Goal: Task Accomplishment & Management: Use online tool/utility

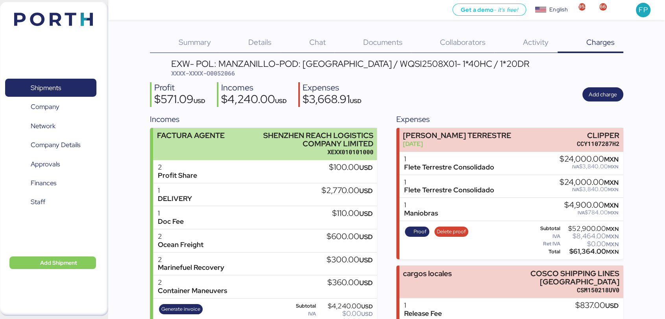
scroll to position [41, 0]
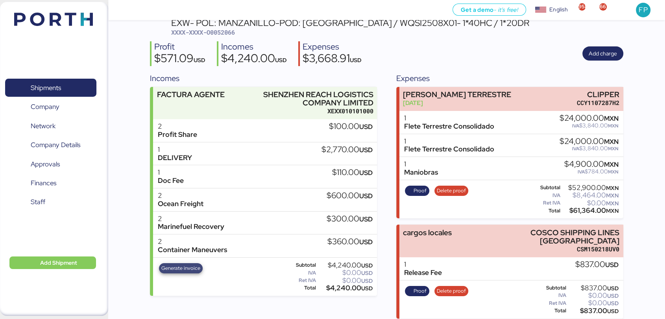
click at [180, 269] on span "Generate invoice" at bounding box center [180, 268] width 39 height 9
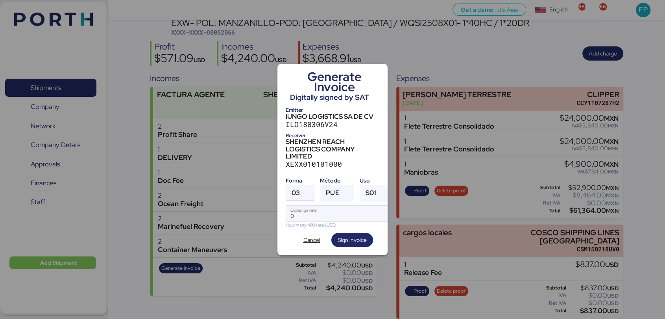
click at [292, 190] on span "03" at bounding box center [296, 193] width 8 height 7
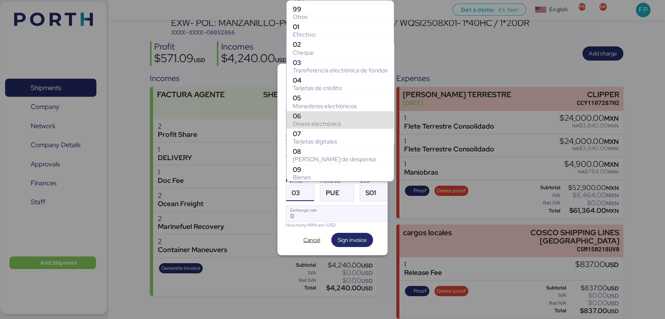
scroll to position [64, 0]
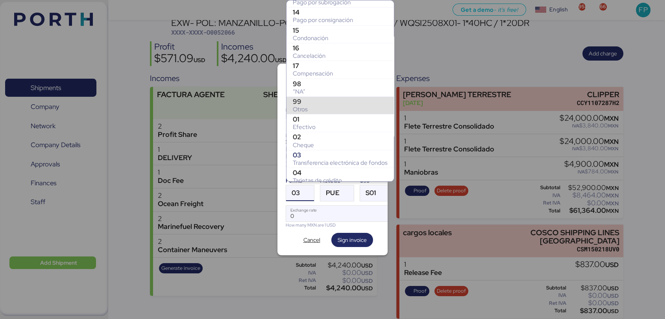
click at [316, 103] on div "99" at bounding box center [340, 102] width 95 height 8
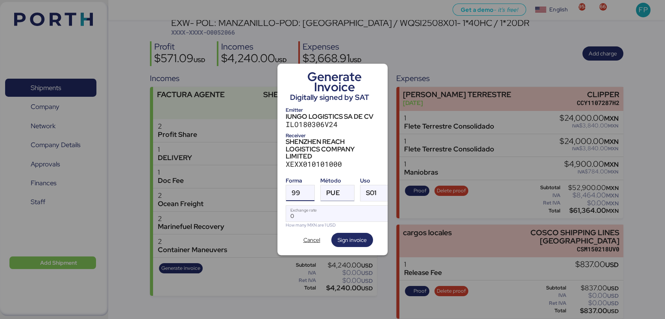
click at [340, 196] on div at bounding box center [347, 193] width 14 height 16
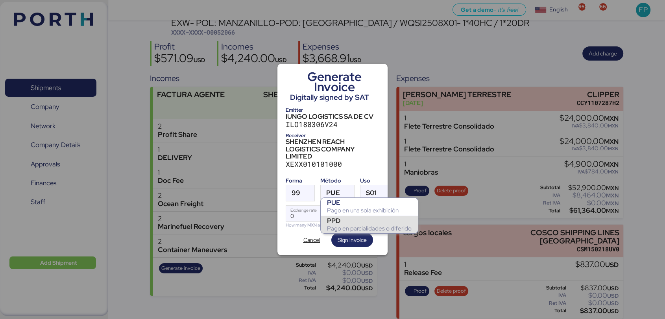
click at [353, 222] on div "PPD" at bounding box center [369, 221] width 85 height 8
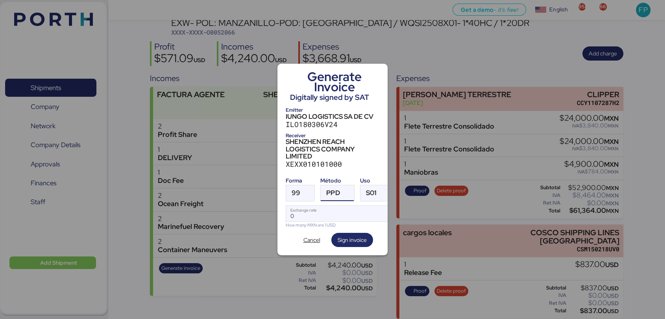
click at [325, 201] on div "Forma 99 Método PPD Uso S01 0 Exchange rate How many MXN are 1 USD" at bounding box center [333, 201] width 94 height 55
click at [318, 222] on div "How many MXN are 1 USD" at bounding box center [339, 225] width 106 height 7
click at [309, 217] on input "Exchange rate" at bounding box center [338, 214] width 105 height 16
type input "0"
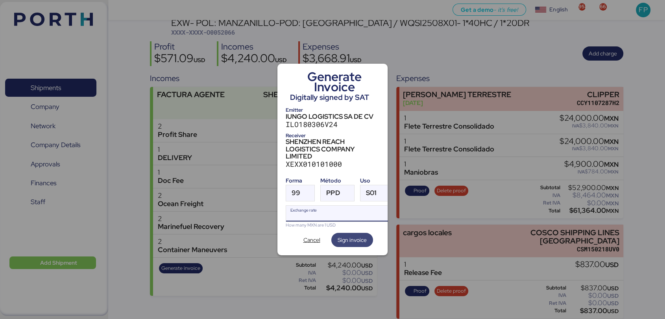
paste input "18.3878"
type input "18.3878"
click at [357, 239] on span "Sign invoice" at bounding box center [352, 239] width 29 height 9
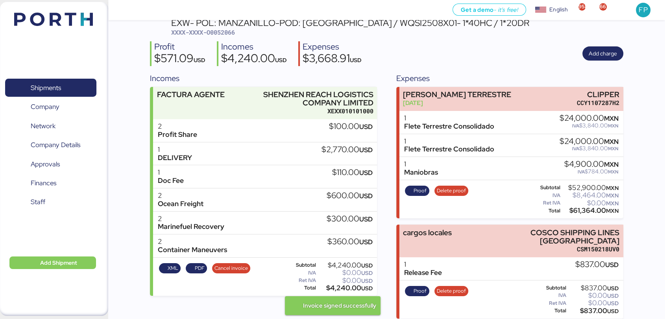
scroll to position [0, 0]
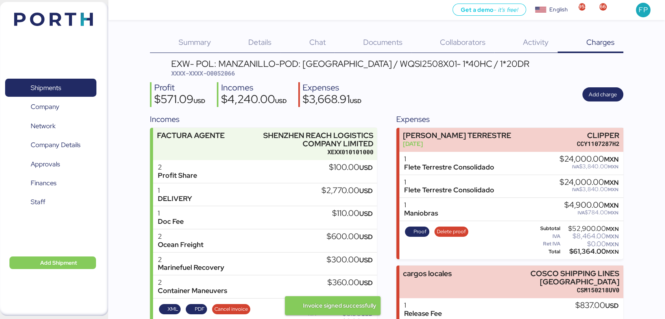
click at [227, 74] on span "XXXX-XXXX-O0052066" at bounding box center [203, 73] width 64 height 8
copy span "O0052066"
click at [378, 65] on div "EXW- POL: MANZANILLO-POD: [GEOGRAPHIC_DATA] / WQSI2508X01- 1*40HC / 1*20DR" at bounding box center [350, 63] width 358 height 9
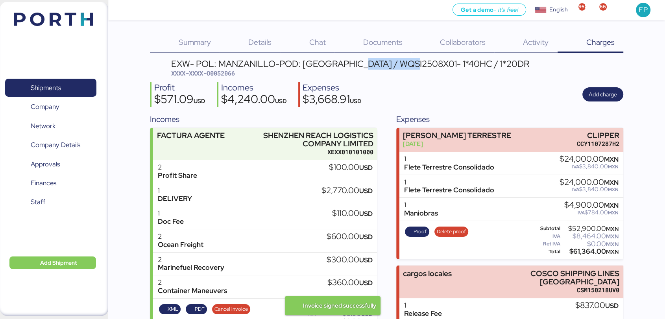
copy div "WQSI2508X01"
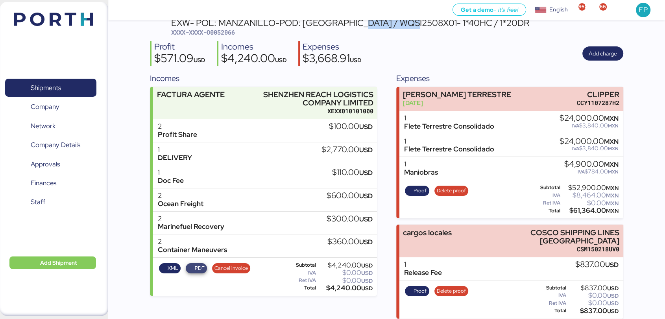
click at [197, 268] on span "PDF" at bounding box center [200, 268] width 10 height 9
click at [218, 31] on span "XXXX-XXXX-O0052066" at bounding box center [203, 32] width 64 height 8
copy span "O0052066"
click at [338, 291] on div "$4,240.00 USD" at bounding box center [345, 288] width 55 height 6
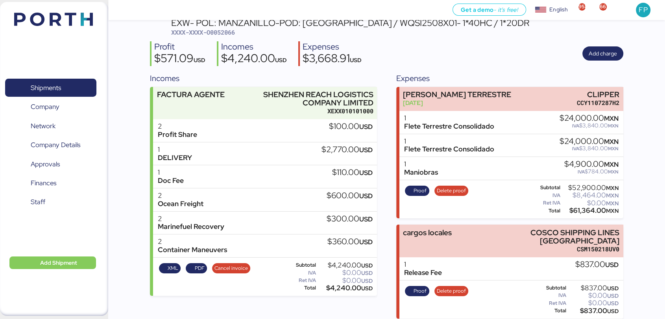
click at [338, 291] on div "$4,240.00 USD" at bounding box center [345, 288] width 55 height 6
copy div "4,240.00"
click at [394, 26] on div "EXW- POL: MANZANILLO-POD: [GEOGRAPHIC_DATA] / WQSI2508X01- 1*40HC / 1*20DR" at bounding box center [350, 23] width 358 height 9
copy div "WQSI2508X01"
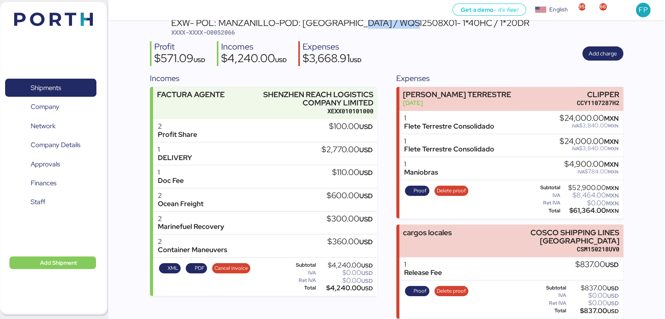
scroll to position [41, 0]
click at [224, 32] on span "XXXX-XXXX-O0052066" at bounding box center [203, 33] width 64 height 8
copy header "XXXX-XXXX-O0052066"
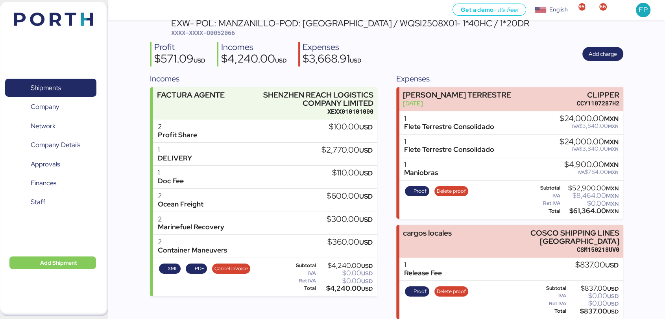
click at [227, 42] on div "Incomes" at bounding box center [254, 47] width 66 height 11
copy div "Incomes"
click at [231, 27] on div "EXW- POL: MANZANILLO-POD: Hong Kong / WQSI2508X01- 1*40HC / 1*20DR XXXX-XXXX-O0…" at bounding box center [350, 28] width 358 height 19
click at [229, 30] on span "XXXX-XXXX-O0052066" at bounding box center [203, 33] width 64 height 8
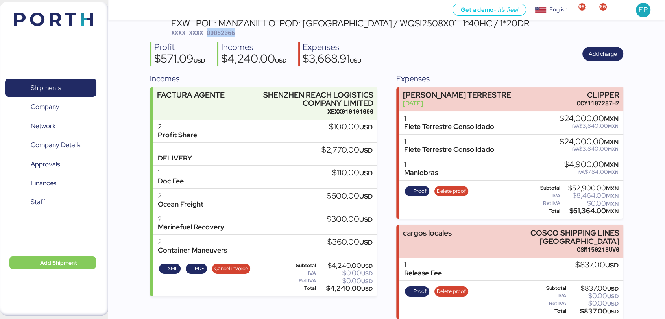
click at [229, 30] on span "XXXX-XXXX-O0052066" at bounding box center [203, 33] width 64 height 8
copy span "O0052066"
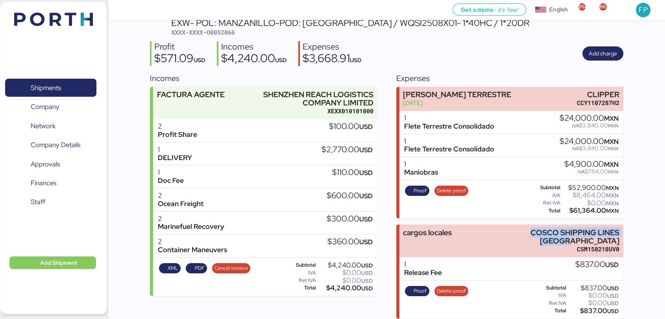
drag, startPoint x: 500, startPoint y: 232, endPoint x: 628, endPoint y: 228, distance: 128.0
click at [628, 228] on div "Summary 0 Details 0 Chat 0 Documents 0 Collaborators 0 Activity 0 Charges 0 EXW…" at bounding box center [332, 139] width 665 height 360
copy div "COSCO SHIPPING LINES [GEOGRAPHIC_DATA]"
click at [586, 308] on div "$837.00 USD" at bounding box center [593, 311] width 51 height 6
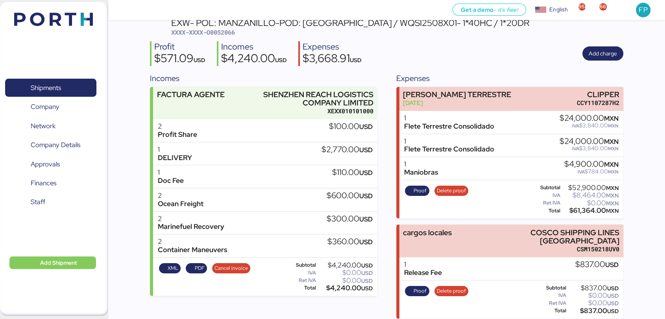
copy div "837.00"
